Goal: Information Seeking & Learning: Learn about a topic

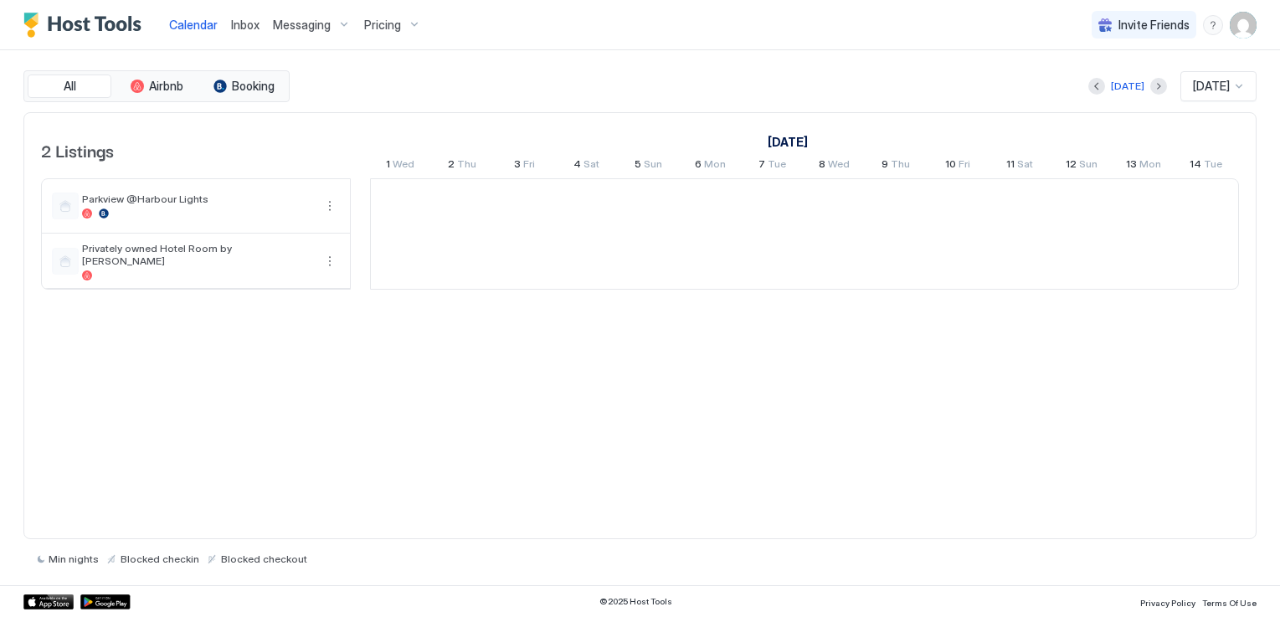
scroll to position [0, 930]
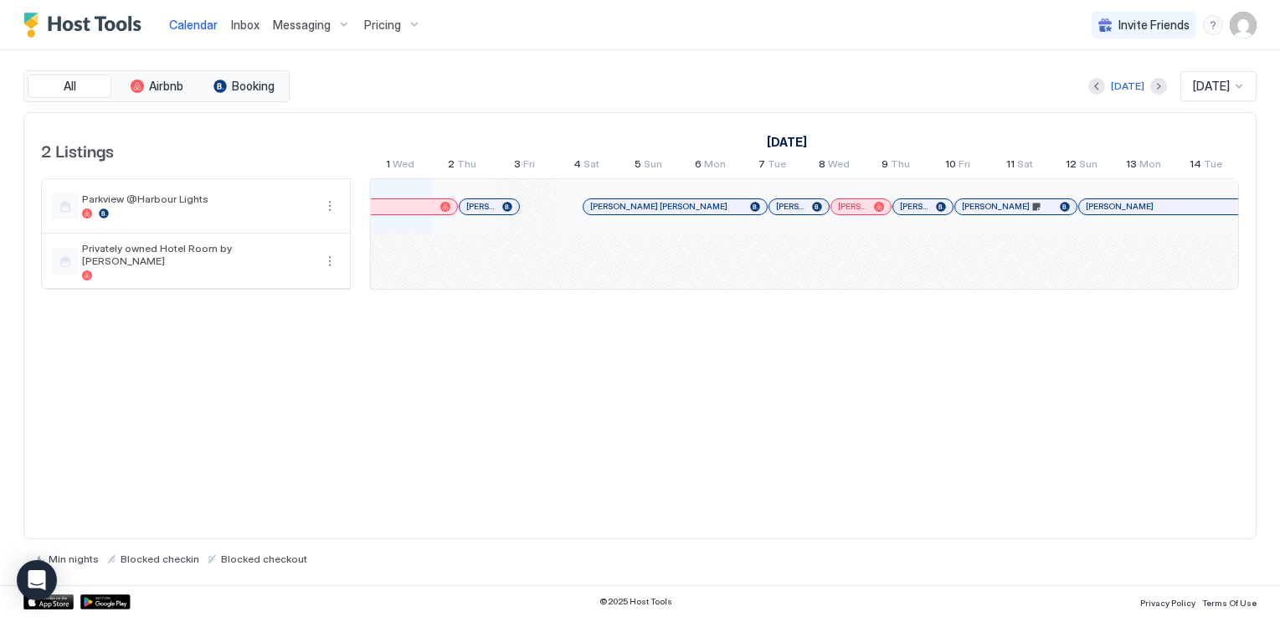
click at [395, 28] on span "Pricing" at bounding box center [382, 25] width 37 height 15
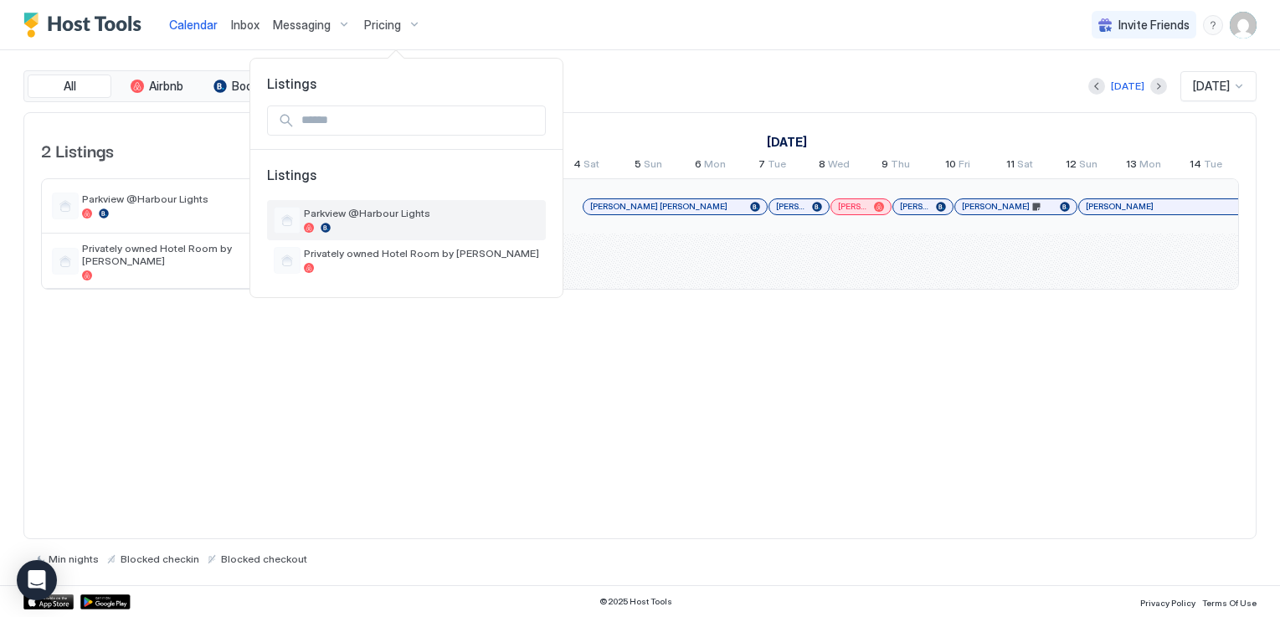
click at [382, 220] on div "Parkview @Harbour Lights" at bounding box center [421, 220] width 235 height 26
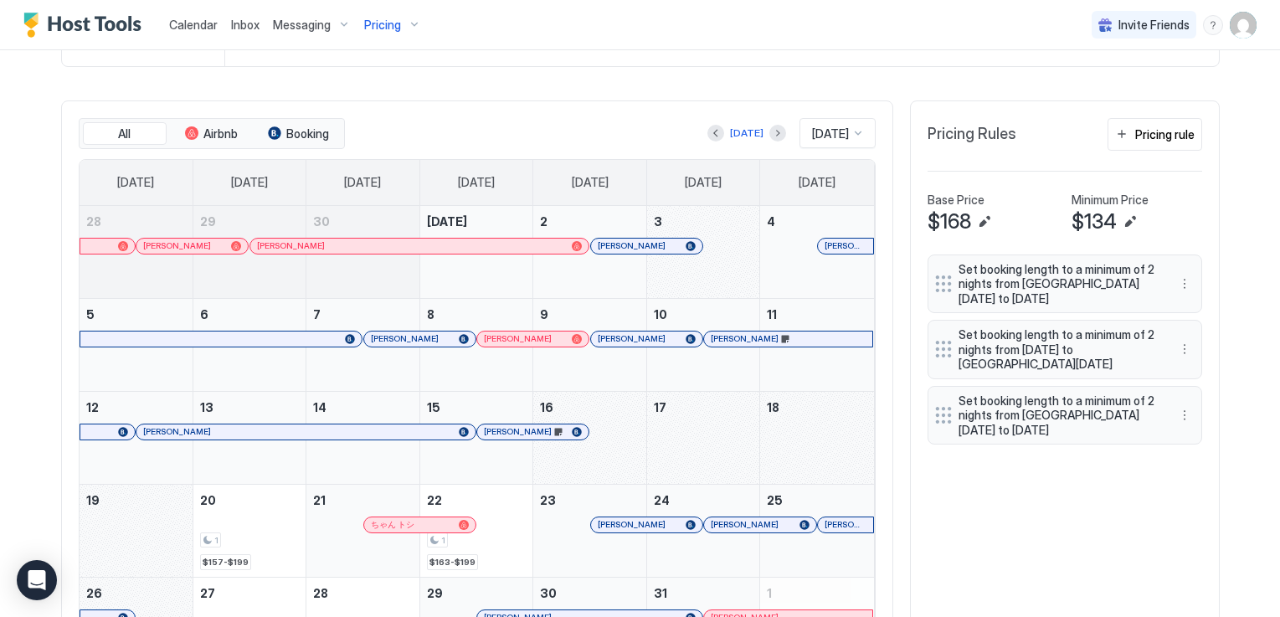
scroll to position [460, 0]
click at [896, 489] on div "All Airbnb Booking [DATE] [DATE] [DATE] [DATE] [DATE] [DATE] [DATE] [DATE] [DAT…" at bounding box center [640, 395] width 1158 height 588
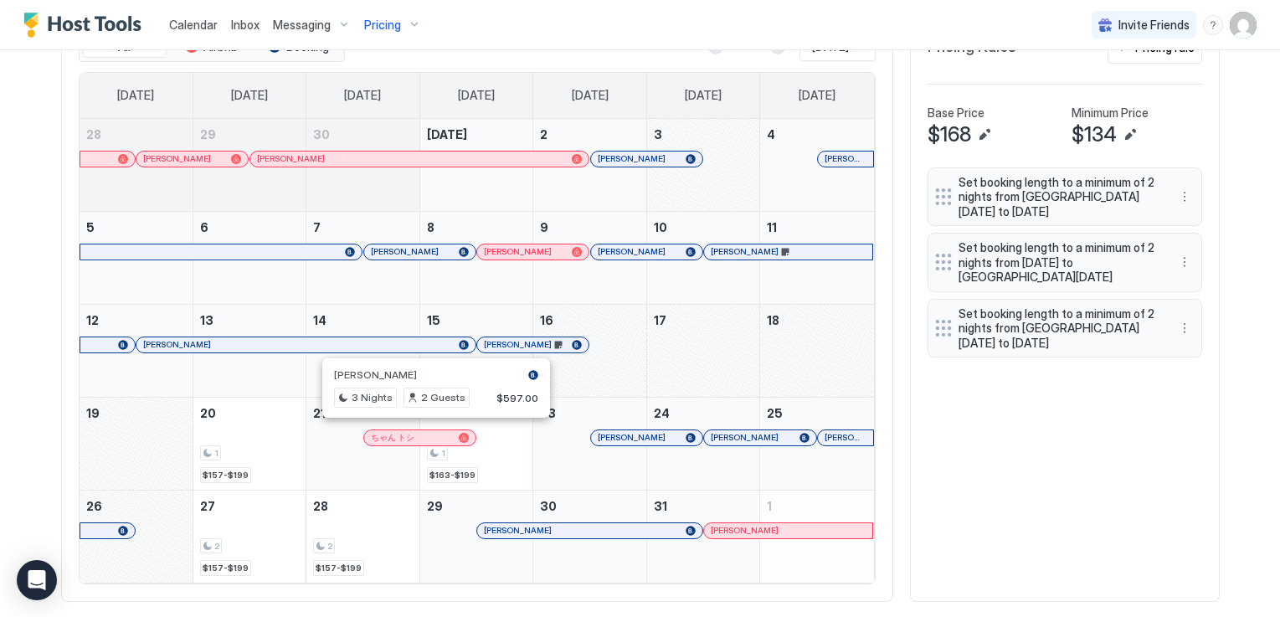
scroll to position [550, 0]
click at [1018, 513] on div "All Airbnb Booking [DATE] [DATE] [DATE] [DATE] [DATE] [DATE] [DATE] [DATE] [DAT…" at bounding box center [640, 306] width 1158 height 588
click at [892, 502] on div "All Airbnb Booking [DATE] [DATE] [DATE] [DATE] [DATE] [DATE] [DATE] [DATE] [DAT…" at bounding box center [477, 306] width 832 height 588
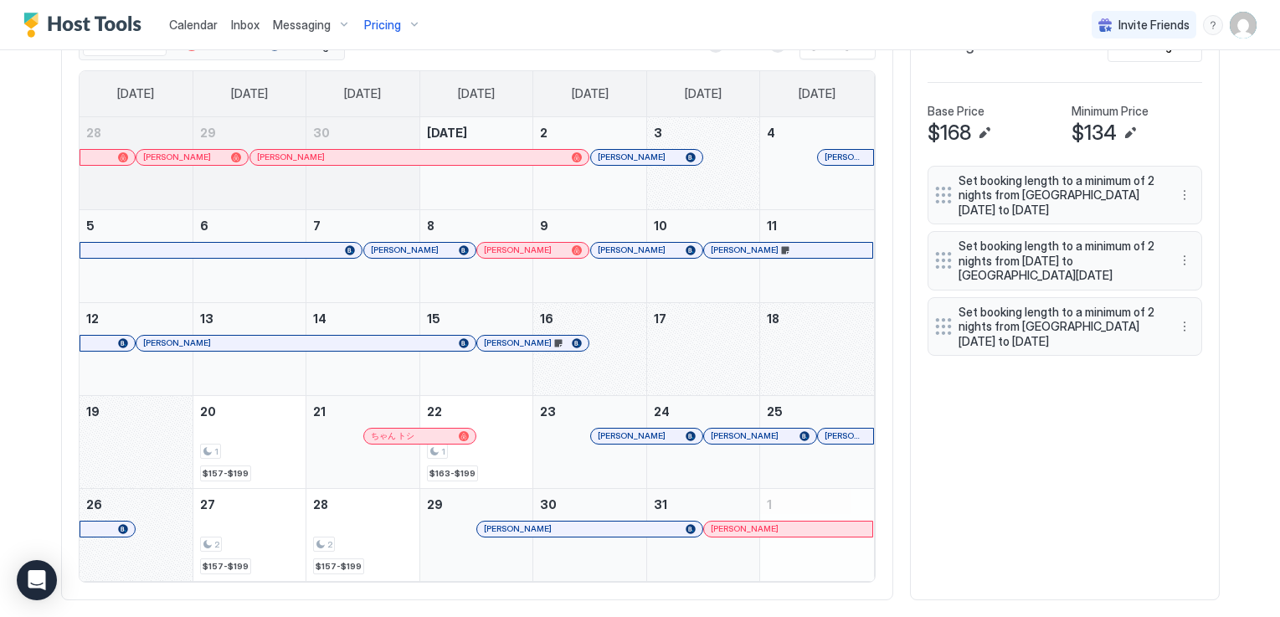
click at [906, 473] on div "All Airbnb Booking [DATE] [DATE] [DATE] [DATE] [DATE] [DATE] [DATE] [DATE] [DAT…" at bounding box center [640, 306] width 1158 height 588
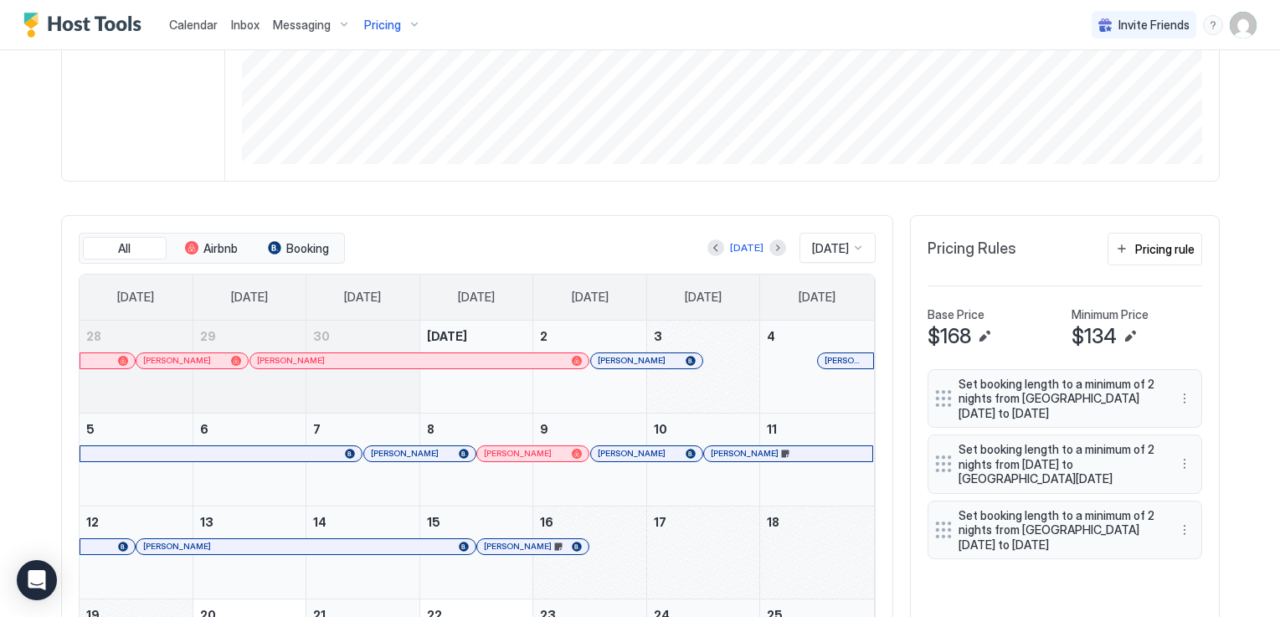
scroll to position [346, 0]
click at [609, 206] on div "Parkview @Harbour Lights Synced about 5 hours ago Min Price $ 0 [PERSON_NAME] $…" at bounding box center [640, 283] width 1158 height 1075
